Goal: Go to known website: Access a specific website the user already knows

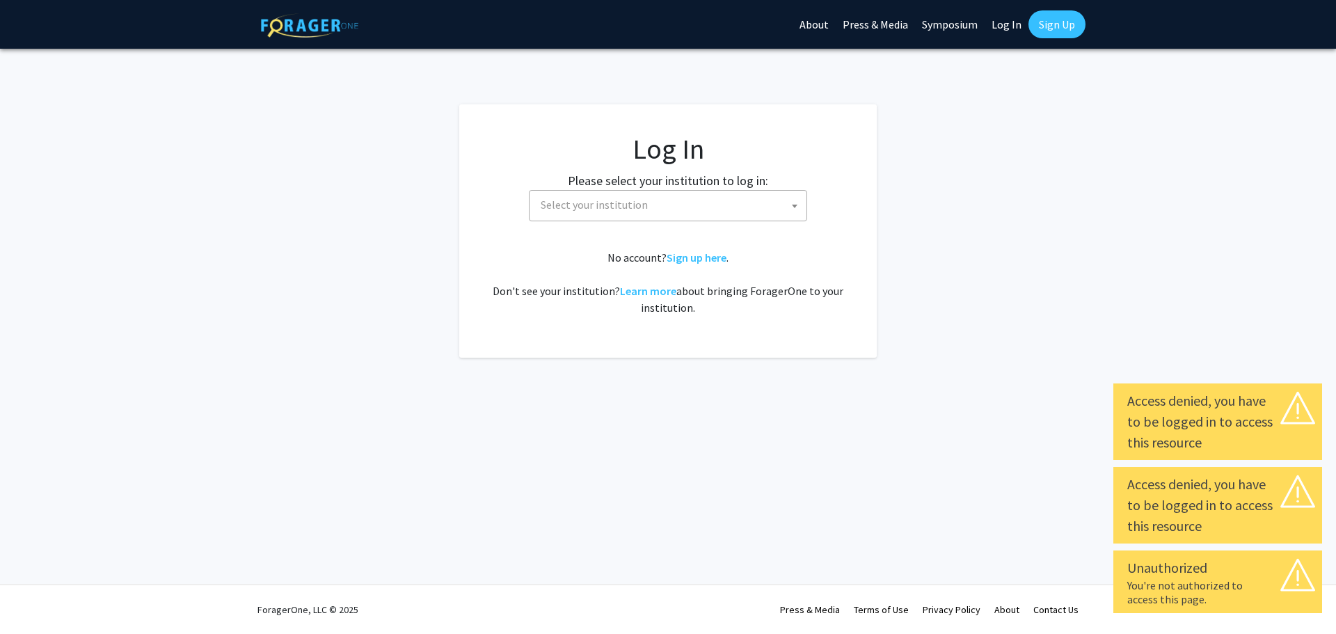
select select
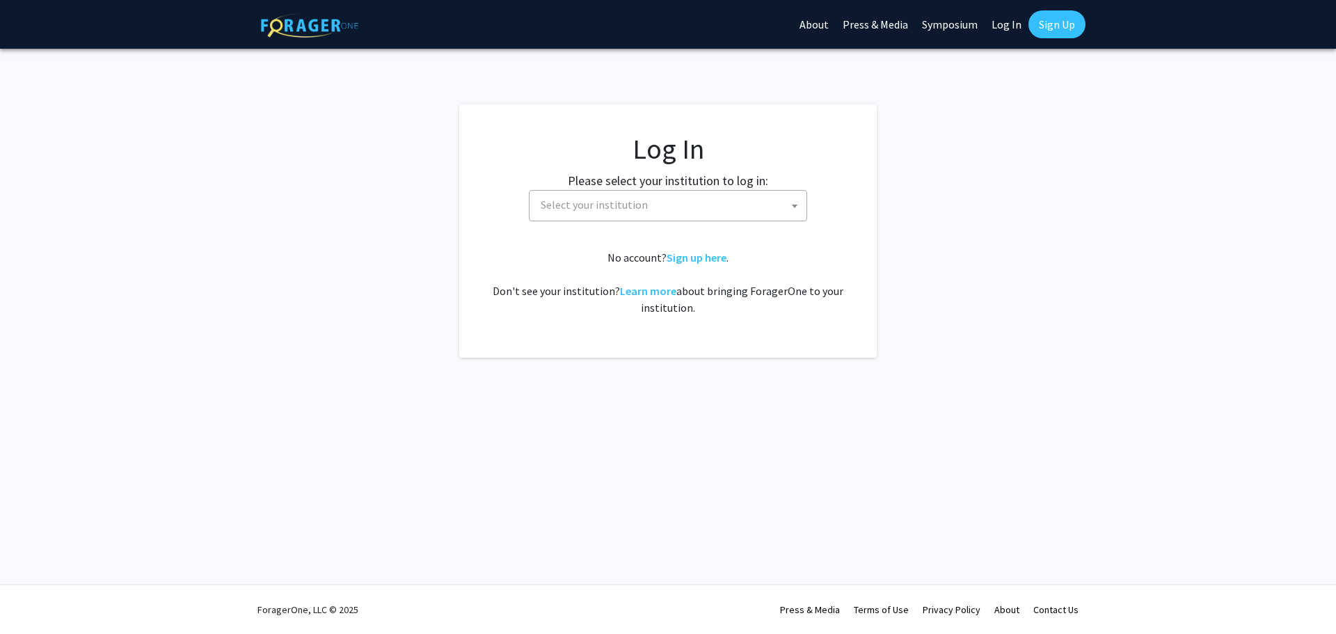
click at [791, 204] on span at bounding box center [794, 206] width 14 height 31
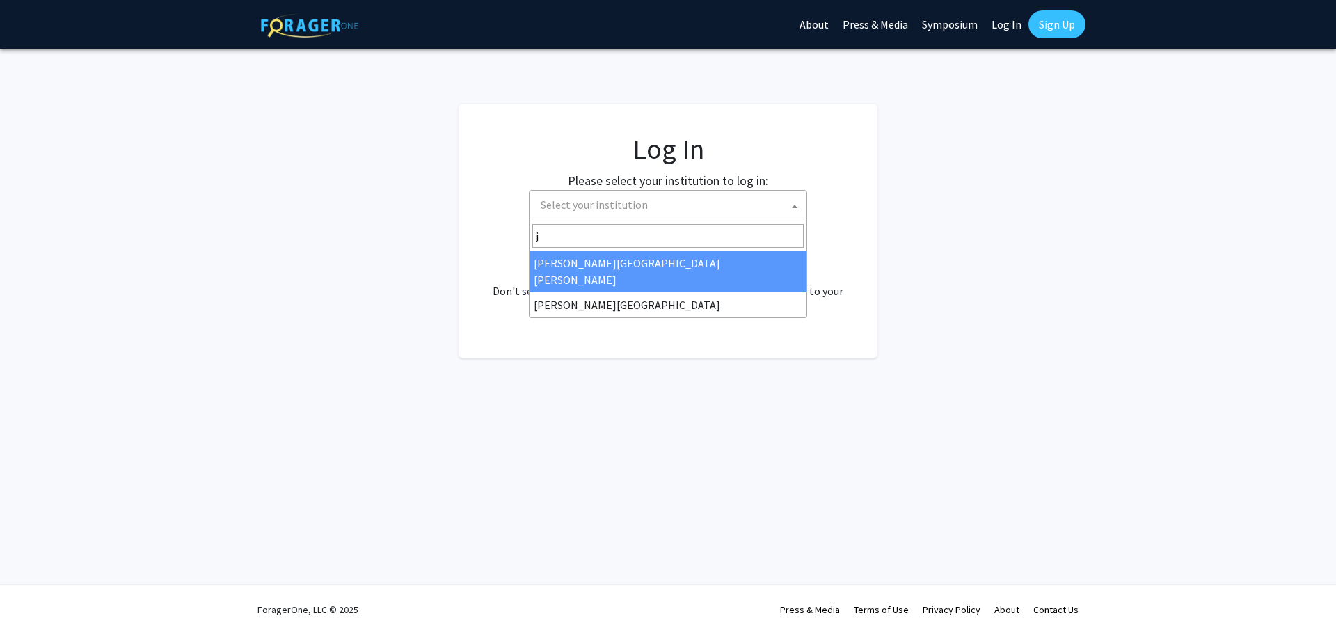
type input "j"
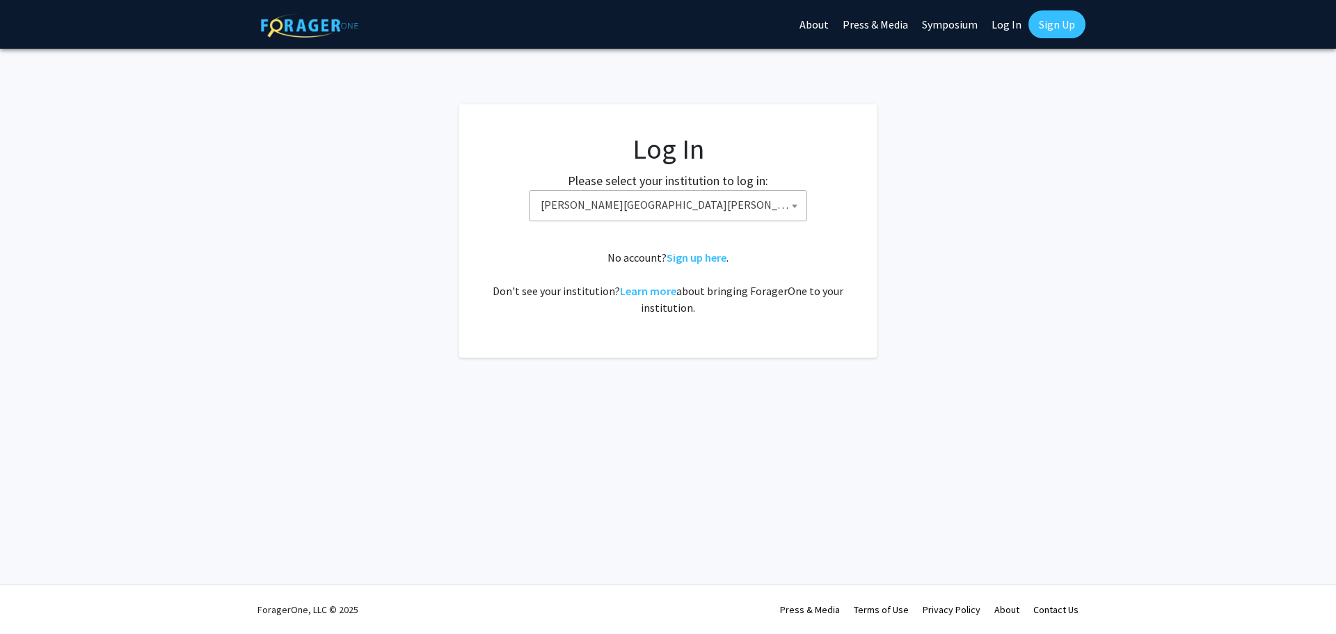
click at [1004, 29] on link "Log In" at bounding box center [1006, 24] width 44 height 49
select select "34"
click at [786, 202] on span "Baylor University" at bounding box center [670, 205] width 271 height 29
click at [890, 186] on fg-login "Log In Please select your institution to log in: Baylor University Brandeis Uni…" at bounding box center [668, 230] width 1336 height 253
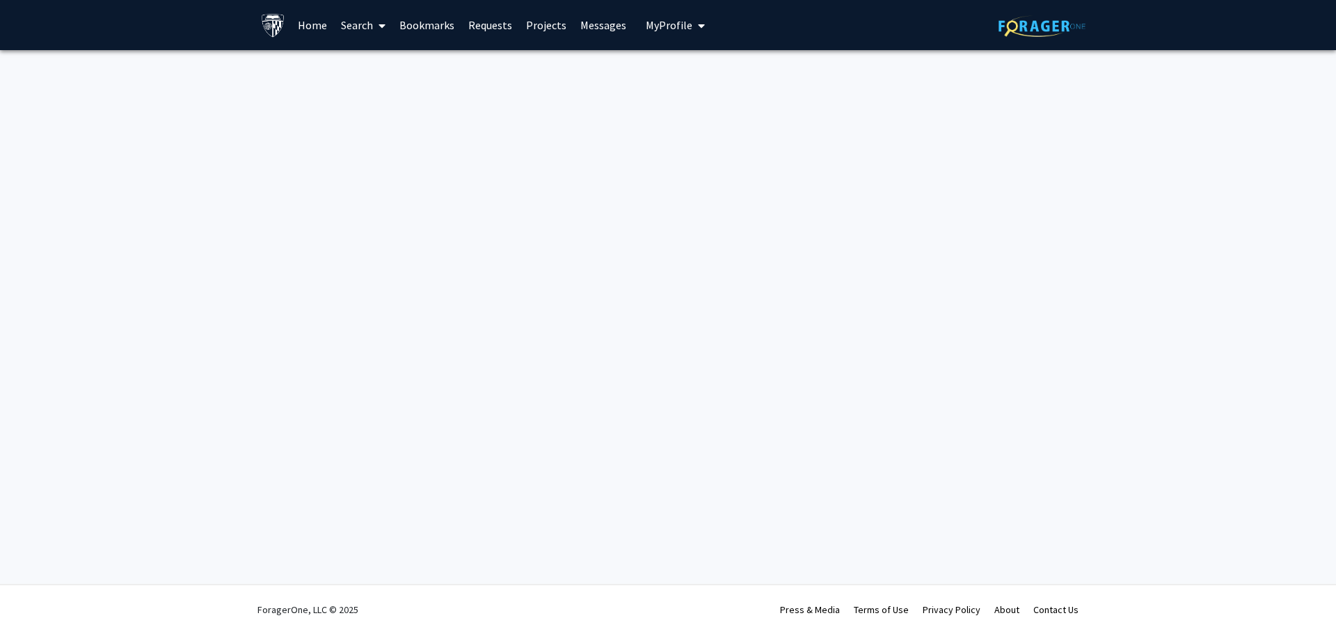
click at [317, 30] on link "Home" at bounding box center [312, 25] width 43 height 49
